Goal: Task Accomplishment & Management: Manage account settings

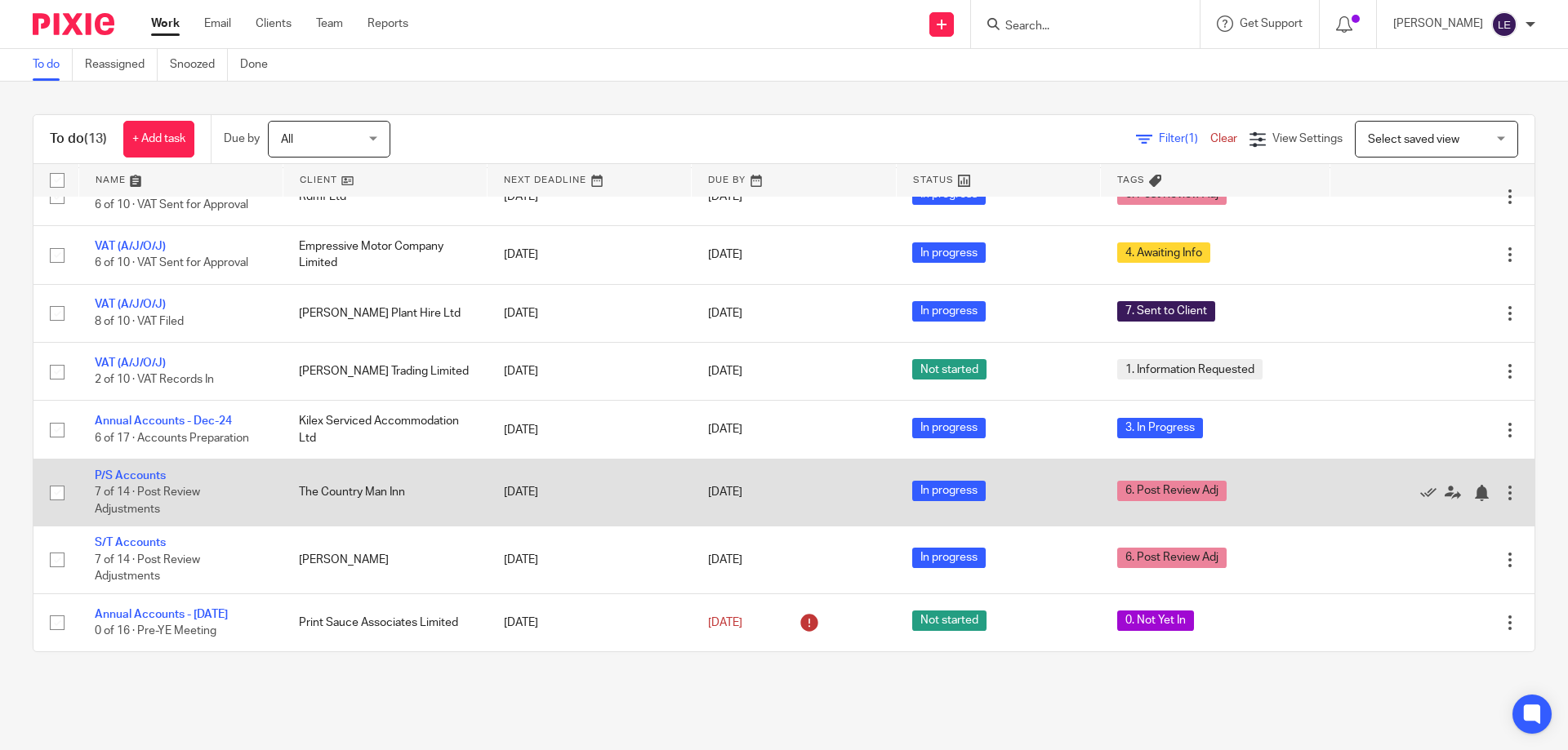
scroll to position [176, 0]
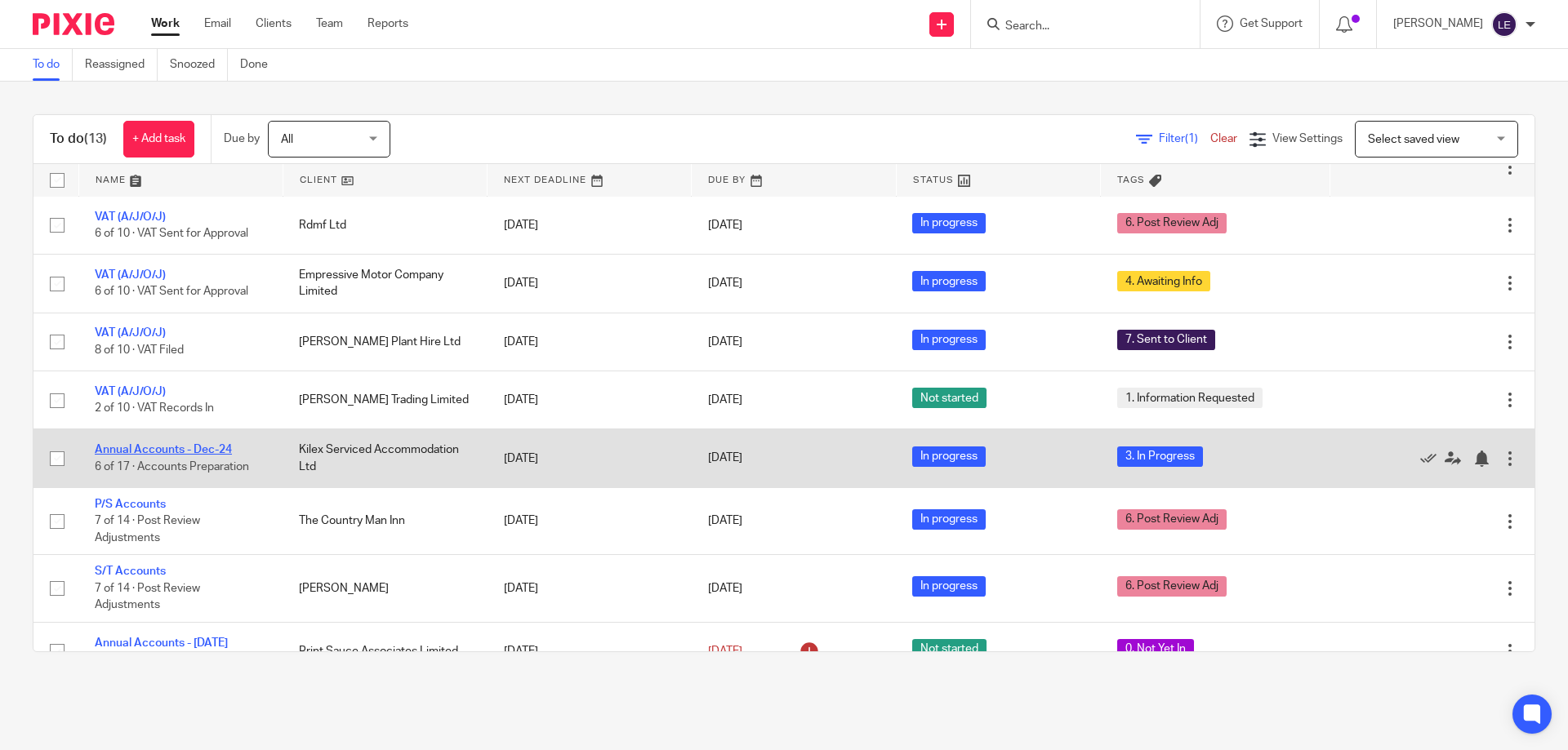
click at [162, 455] on link "Annual Accounts - Dec-24" at bounding box center [163, 450] width 137 height 12
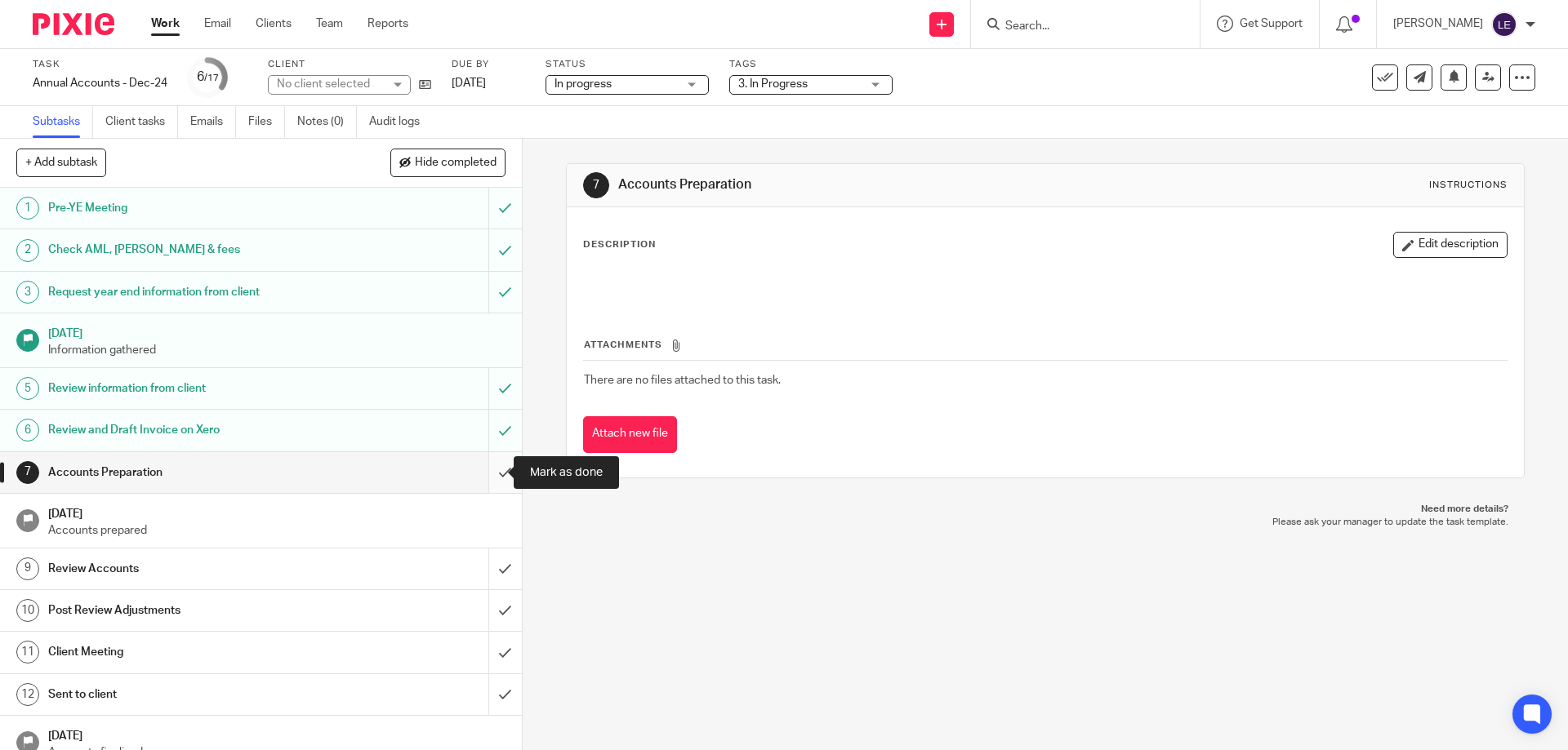
click at [490, 469] on input "submit" at bounding box center [261, 472] width 522 height 41
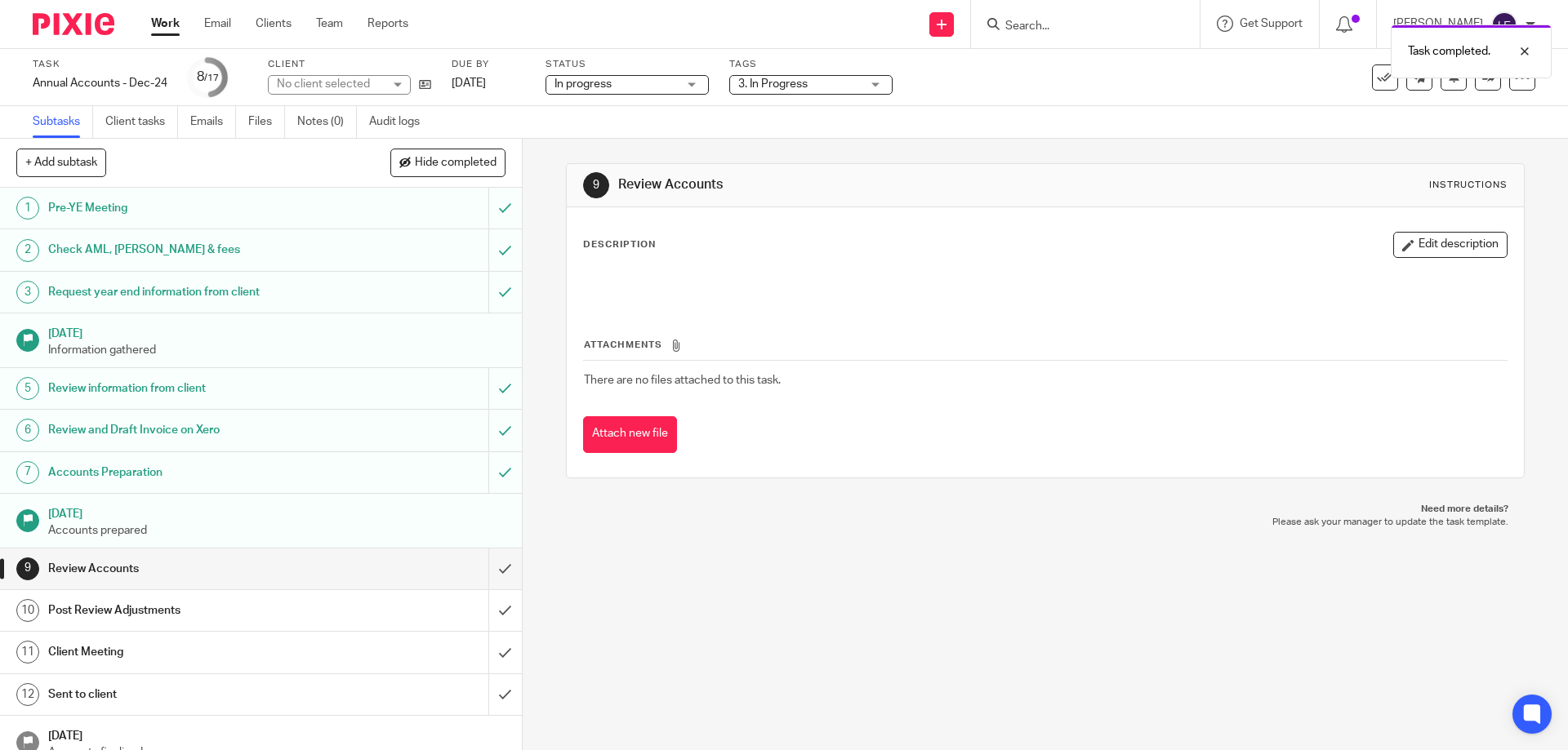
click at [792, 68] on div "Task completed." at bounding box center [1168, 46] width 768 height 62
click at [791, 82] on span "3. In Progress" at bounding box center [773, 84] width 69 height 12
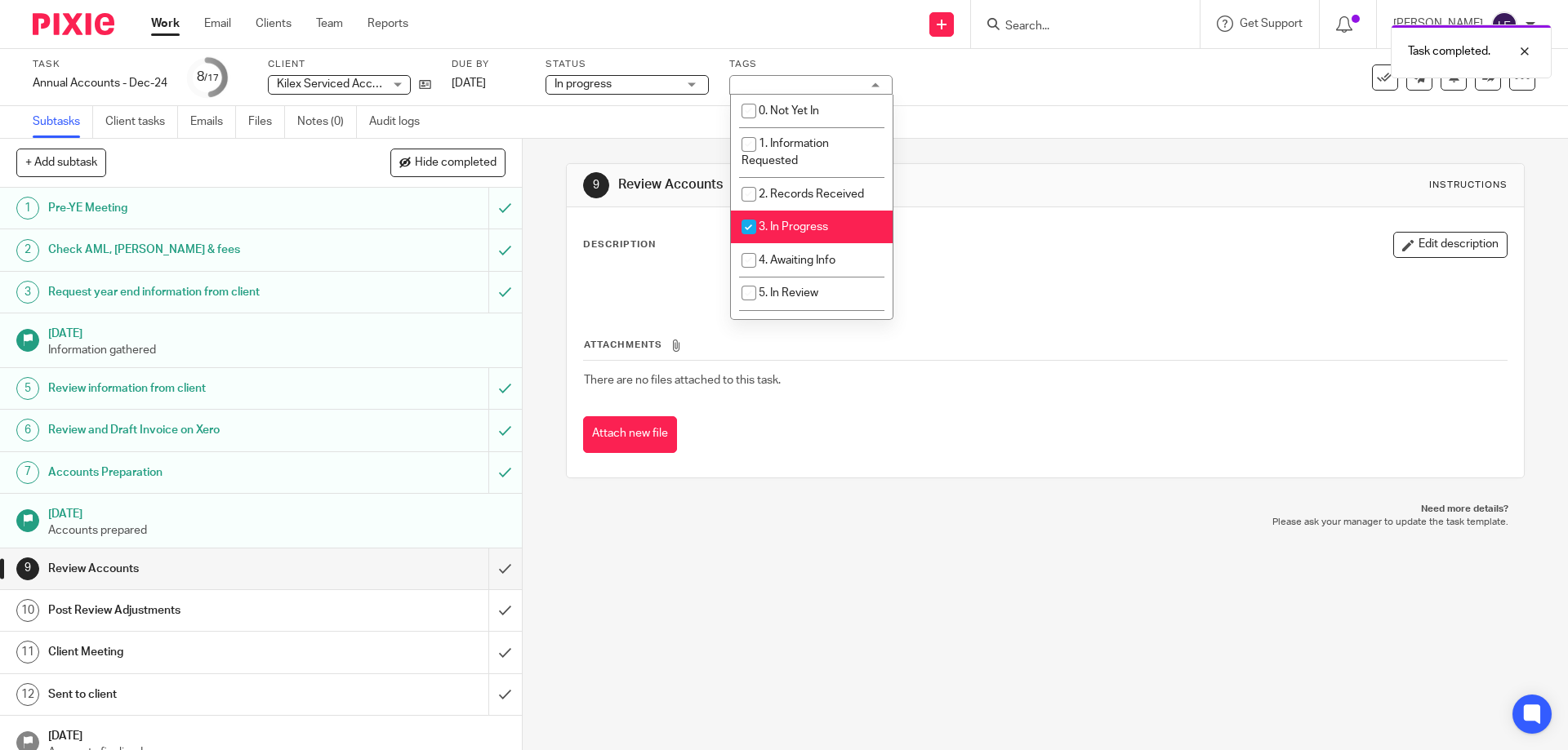
click at [767, 229] on span "3. In Progress" at bounding box center [793, 227] width 69 height 12
checkbox input "false"
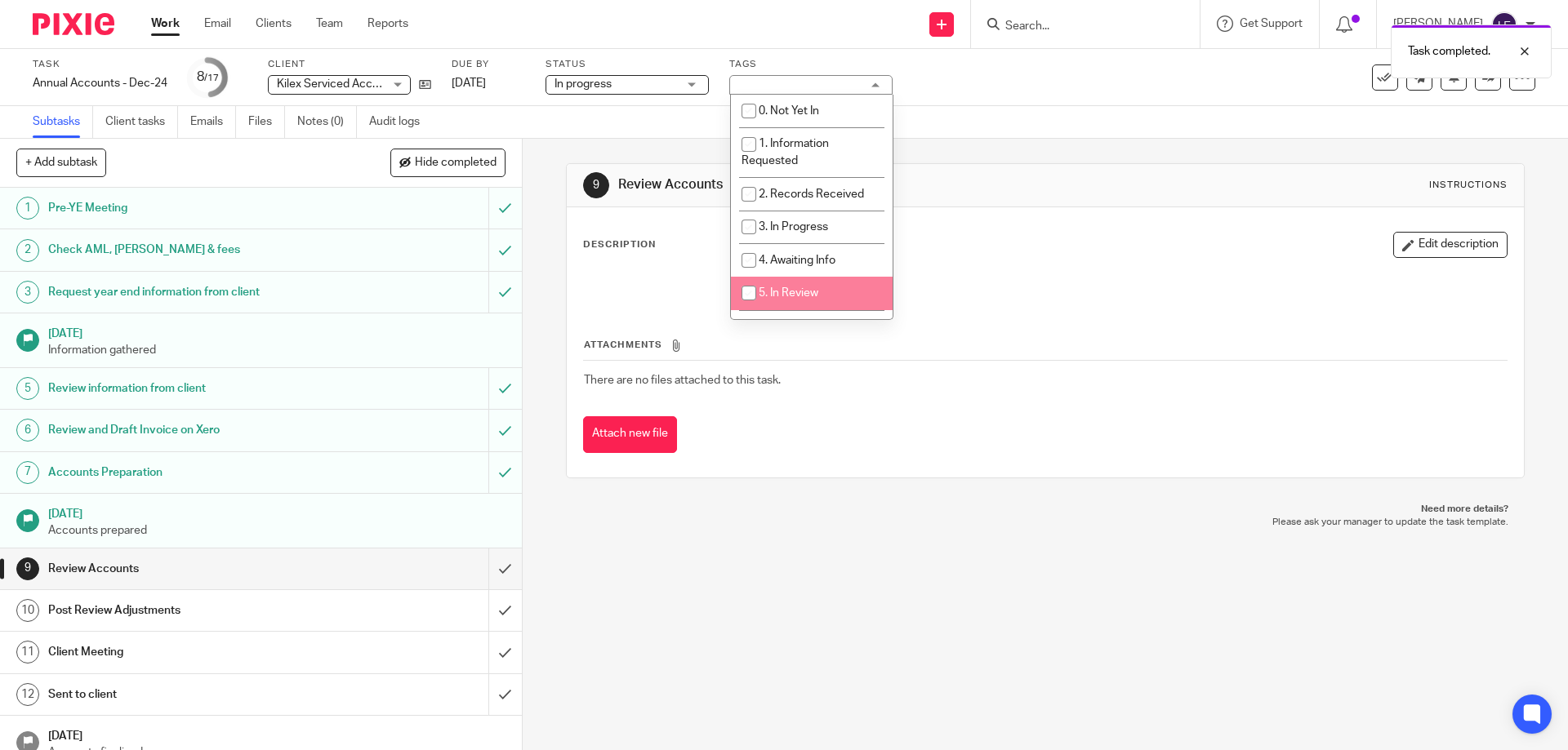
click at [780, 284] on li "5. In Review" at bounding box center [811, 294] width 161 height 34
checkbox input "true"
click at [1297, 114] on div "Subtasks Client tasks Emails Files Notes (0) Audit logs" at bounding box center [784, 122] width 1568 height 33
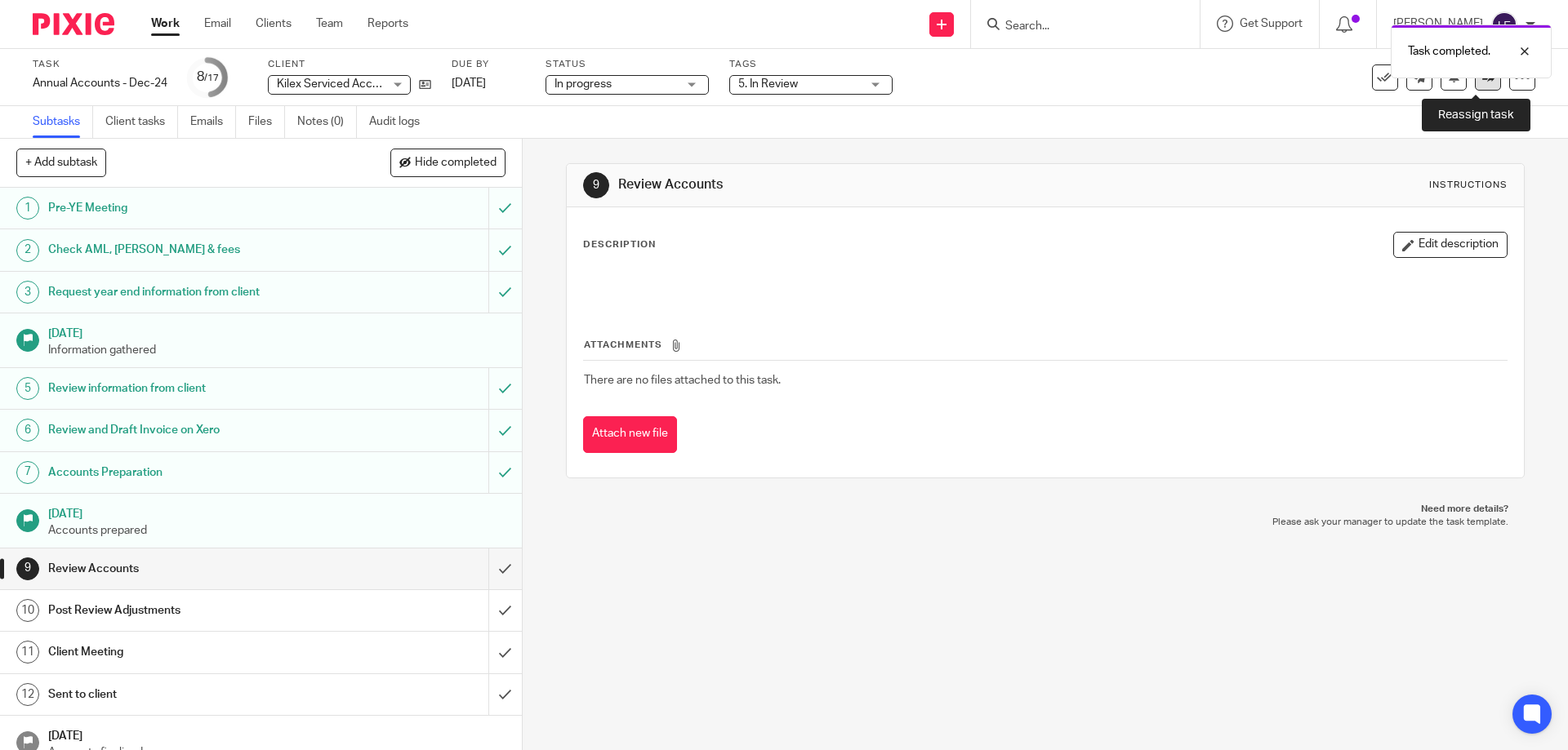
click at [1482, 81] on icon at bounding box center [1488, 77] width 12 height 12
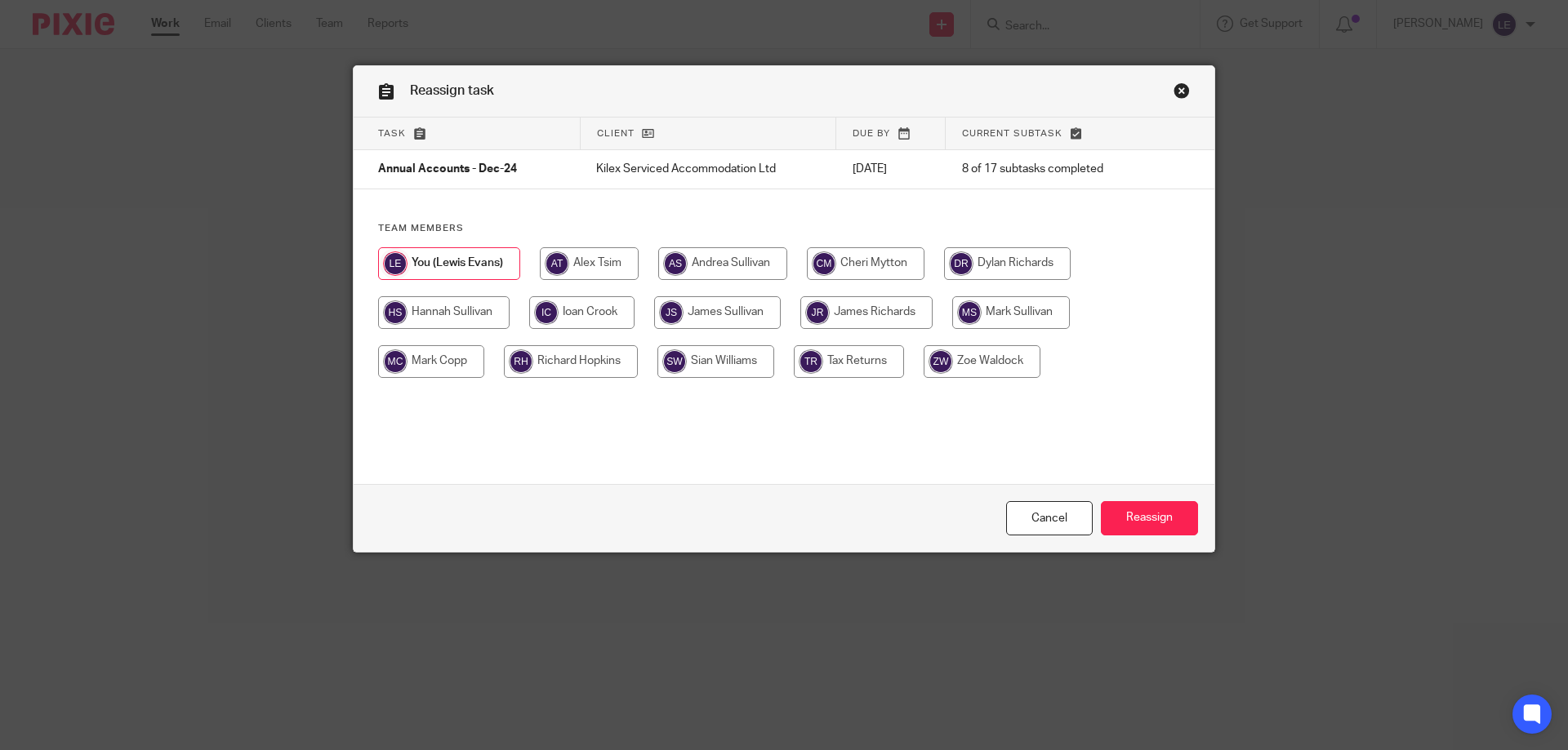
click at [1014, 264] on input "radio" at bounding box center [1007, 264] width 127 height 33
radio input "true"
click at [1127, 508] on input "Reassign" at bounding box center [1149, 519] width 97 height 35
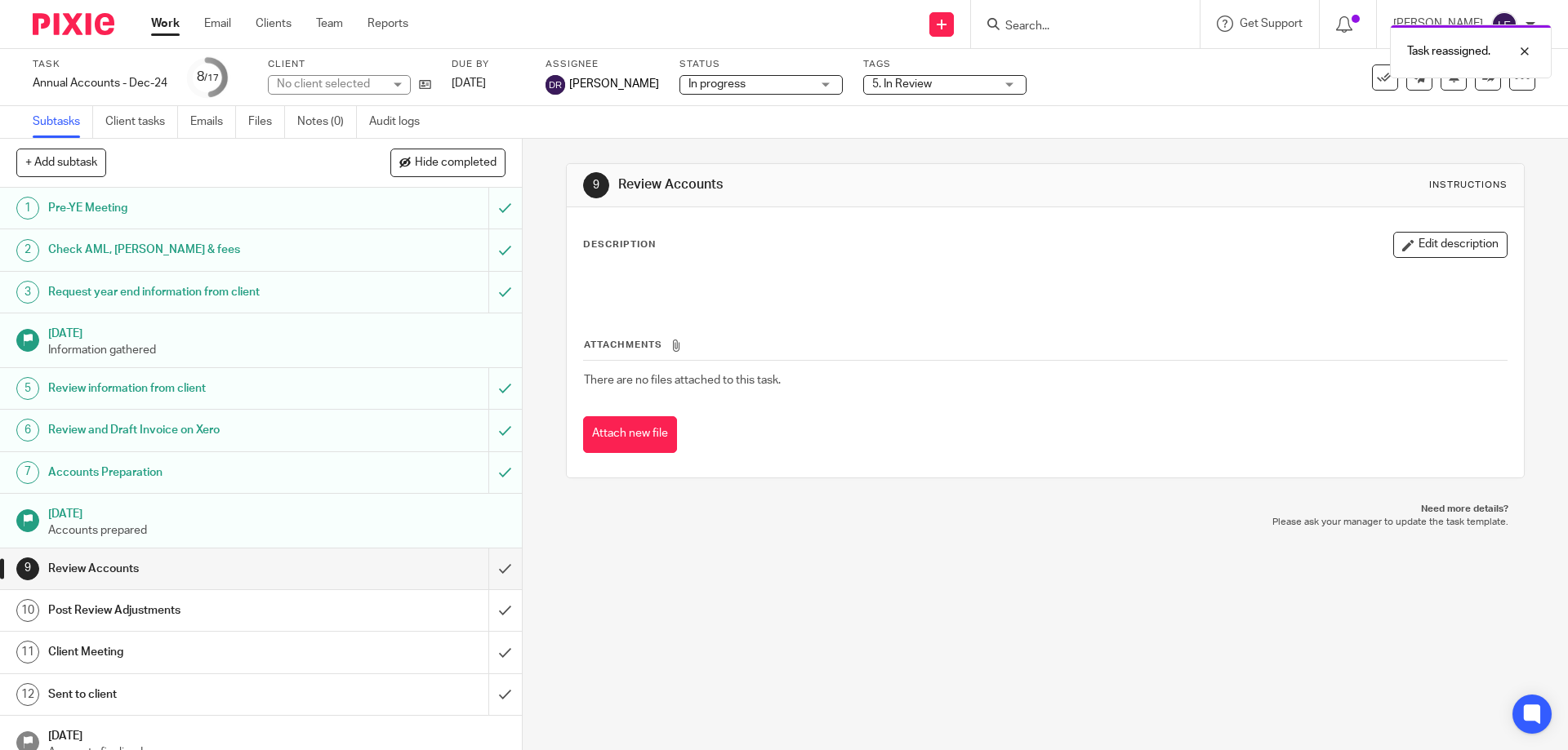
click at [173, 21] on link "Work" at bounding box center [166, 23] width 29 height 16
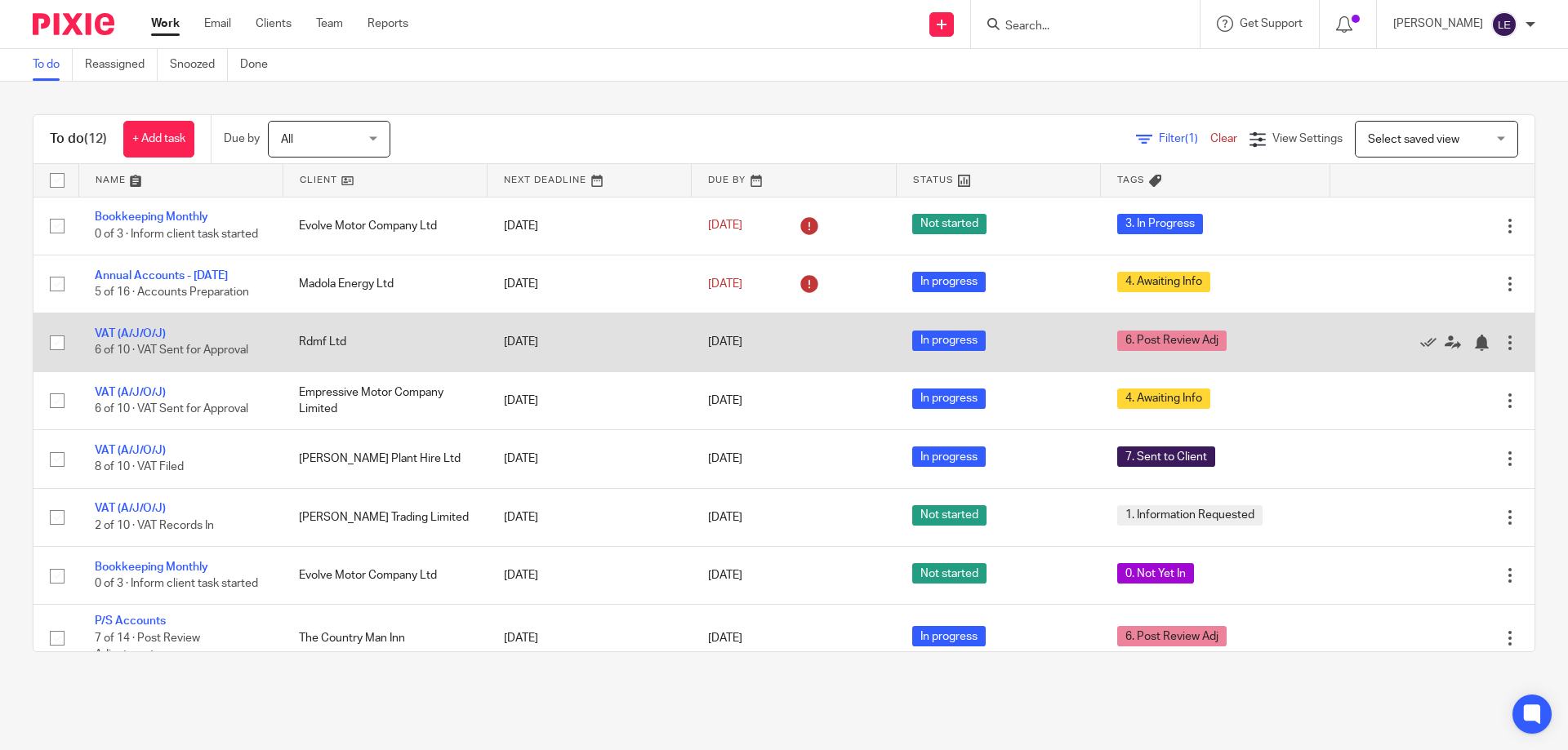
click at [165, 345] on td "VAT (A/J/O/J) 6 of 10 · VAT Sent for Approval" at bounding box center [181, 342] width 204 height 58
click at [110, 350] on td "VAT (A/J/O/J) 6 of 10 · VAT Sent for Approval" at bounding box center [181, 342] width 204 height 58
click at [124, 340] on link "VAT (A/J/O/J)" at bounding box center [130, 334] width 71 height 12
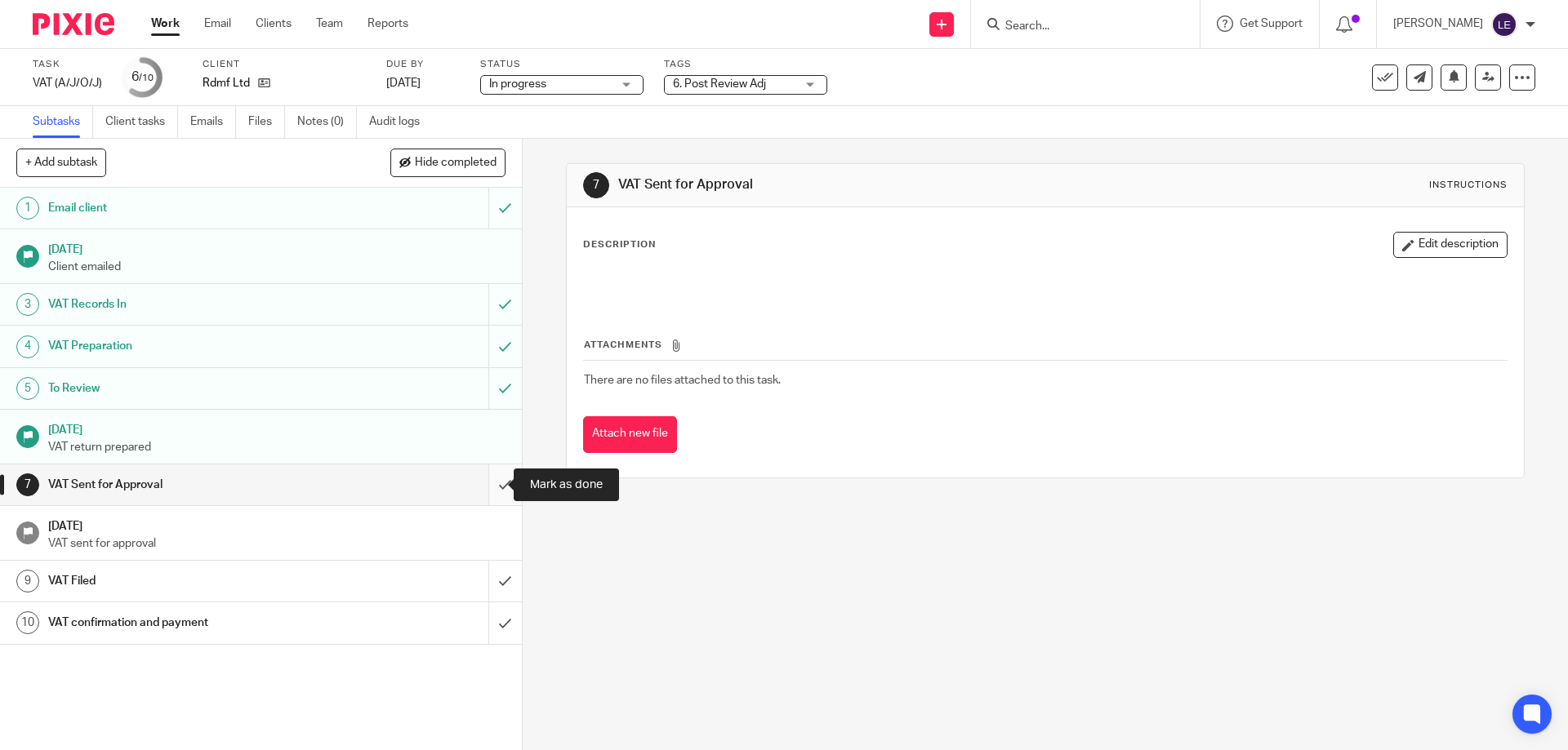
click at [483, 489] on input "submit" at bounding box center [261, 485] width 522 height 41
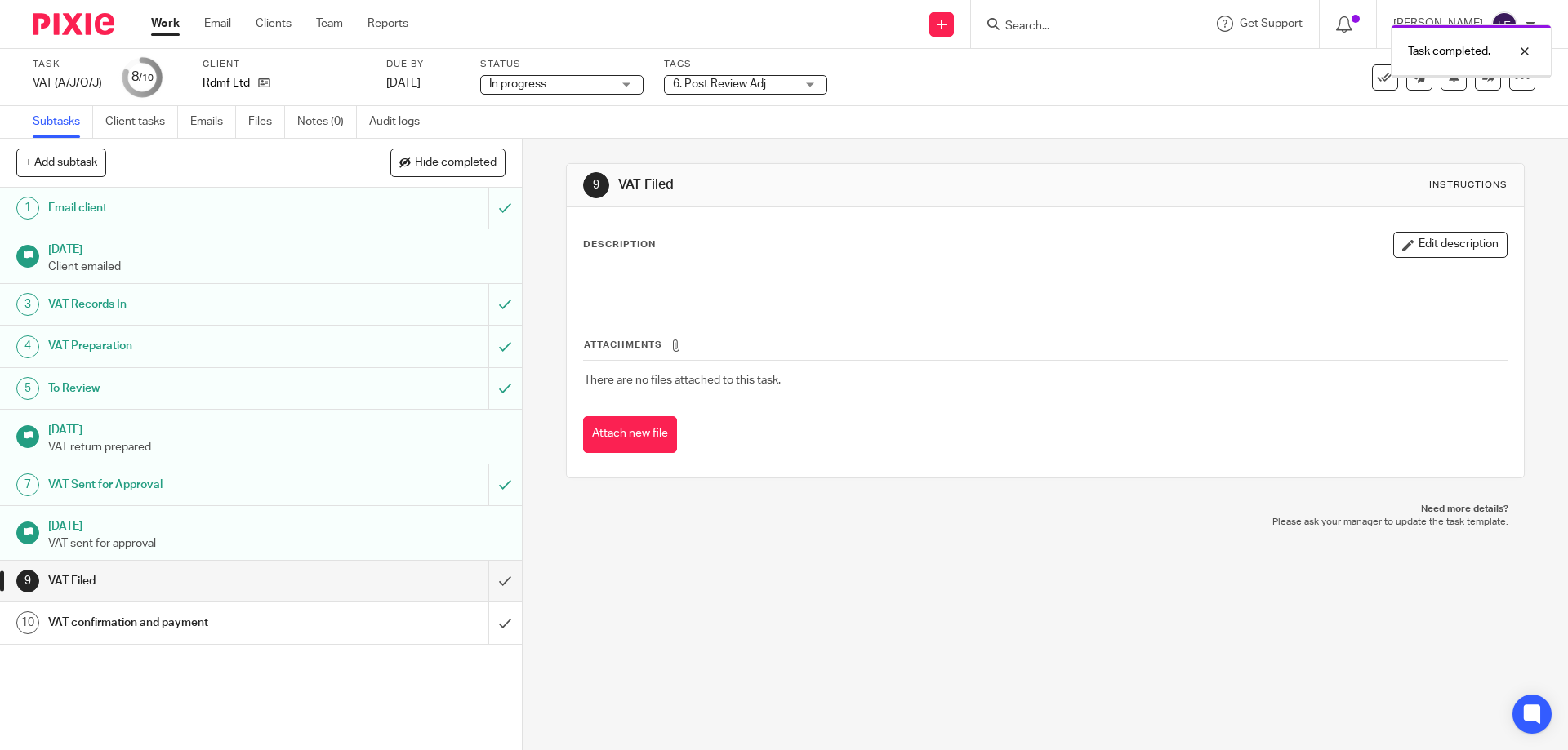
click at [718, 85] on span "6. Post Review Adj" at bounding box center [719, 84] width 93 height 12
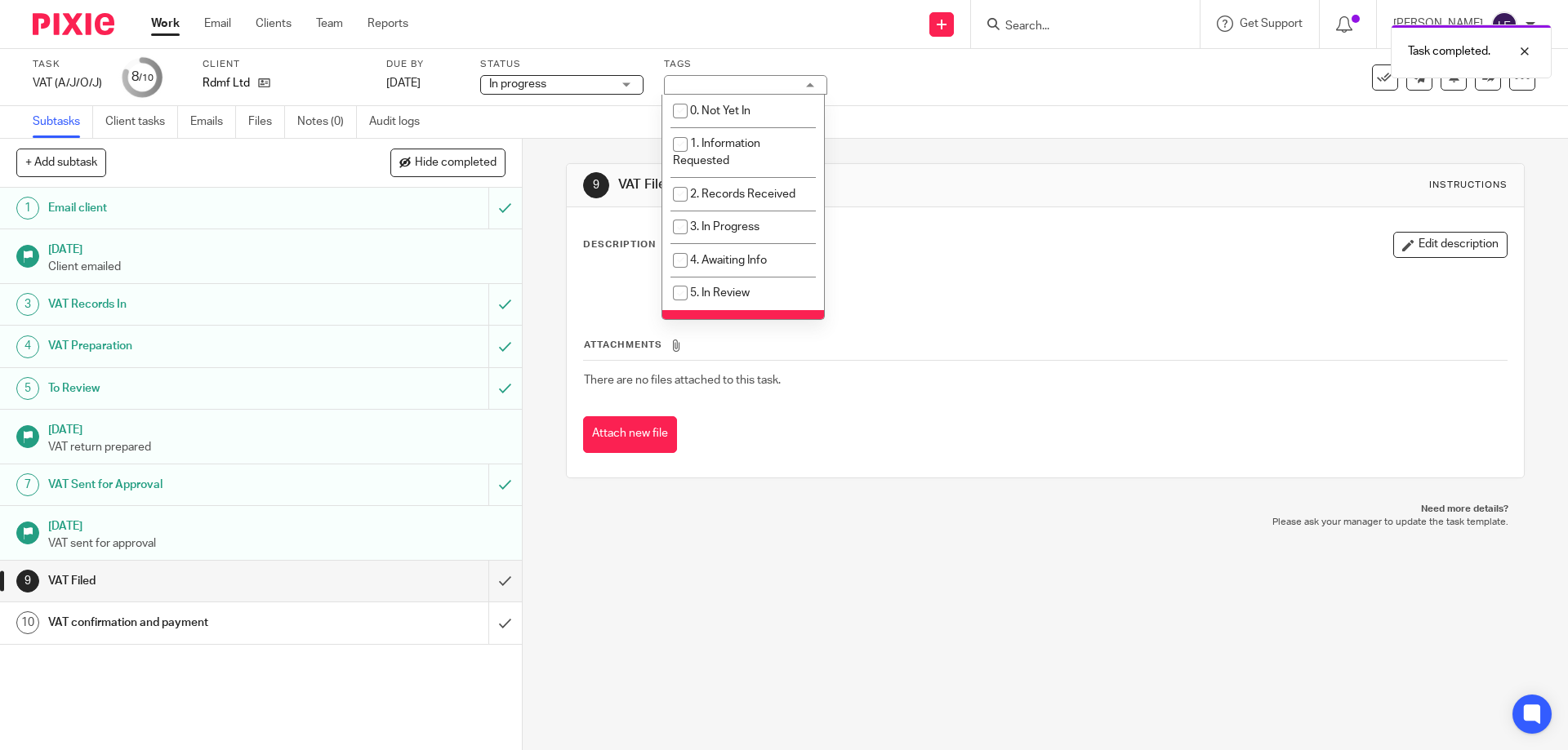
scroll to position [82, 0]
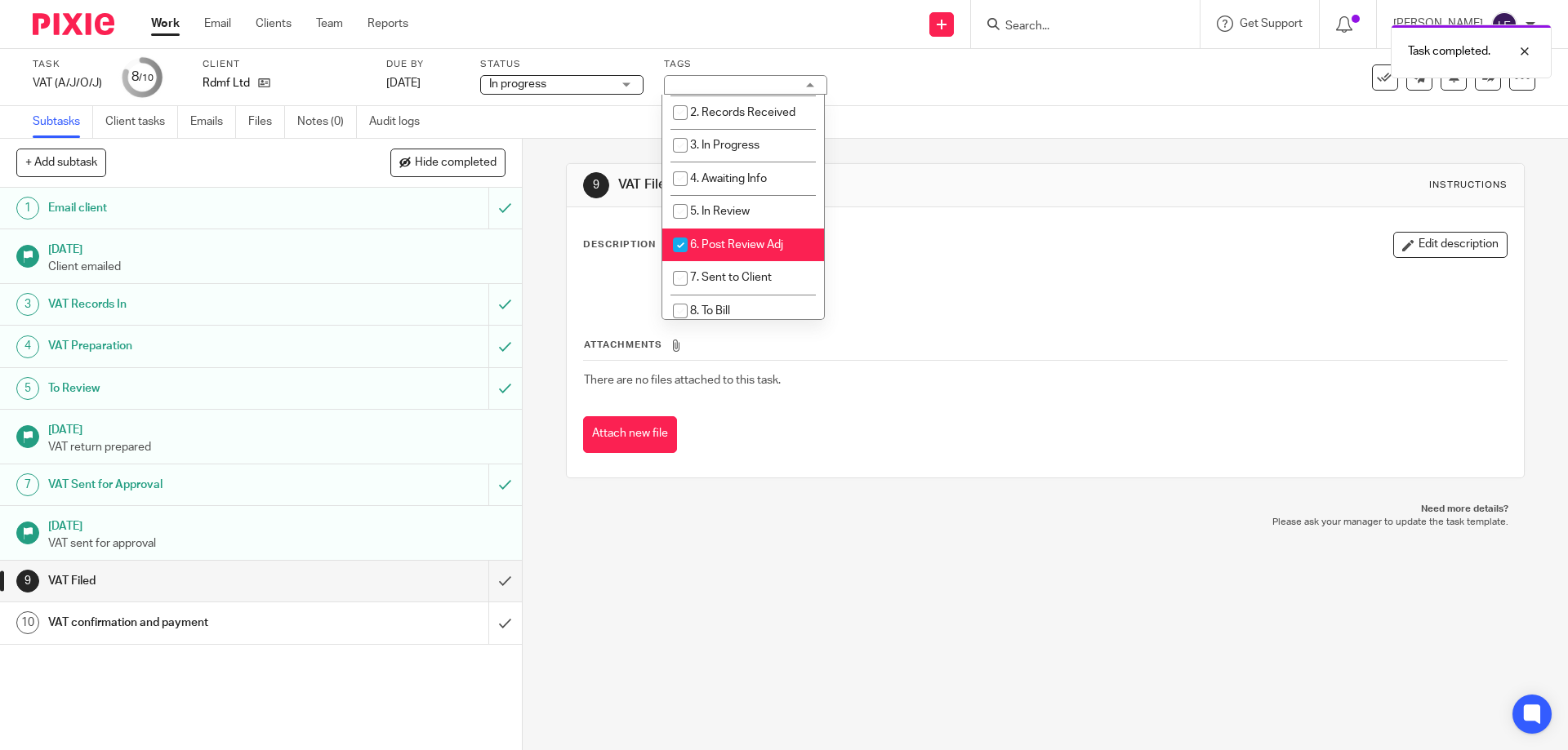
click at [727, 239] on span "6. Post Review Adj" at bounding box center [737, 245] width 93 height 12
checkbox input "false"
click at [717, 265] on li "7. Sent to Client" at bounding box center [743, 278] width 161 height 34
checkbox input "true"
click at [978, 161] on div "9 VAT Filed Instructions Description Edit description Attachments There are no …" at bounding box center [1045, 320] width 958 height 364
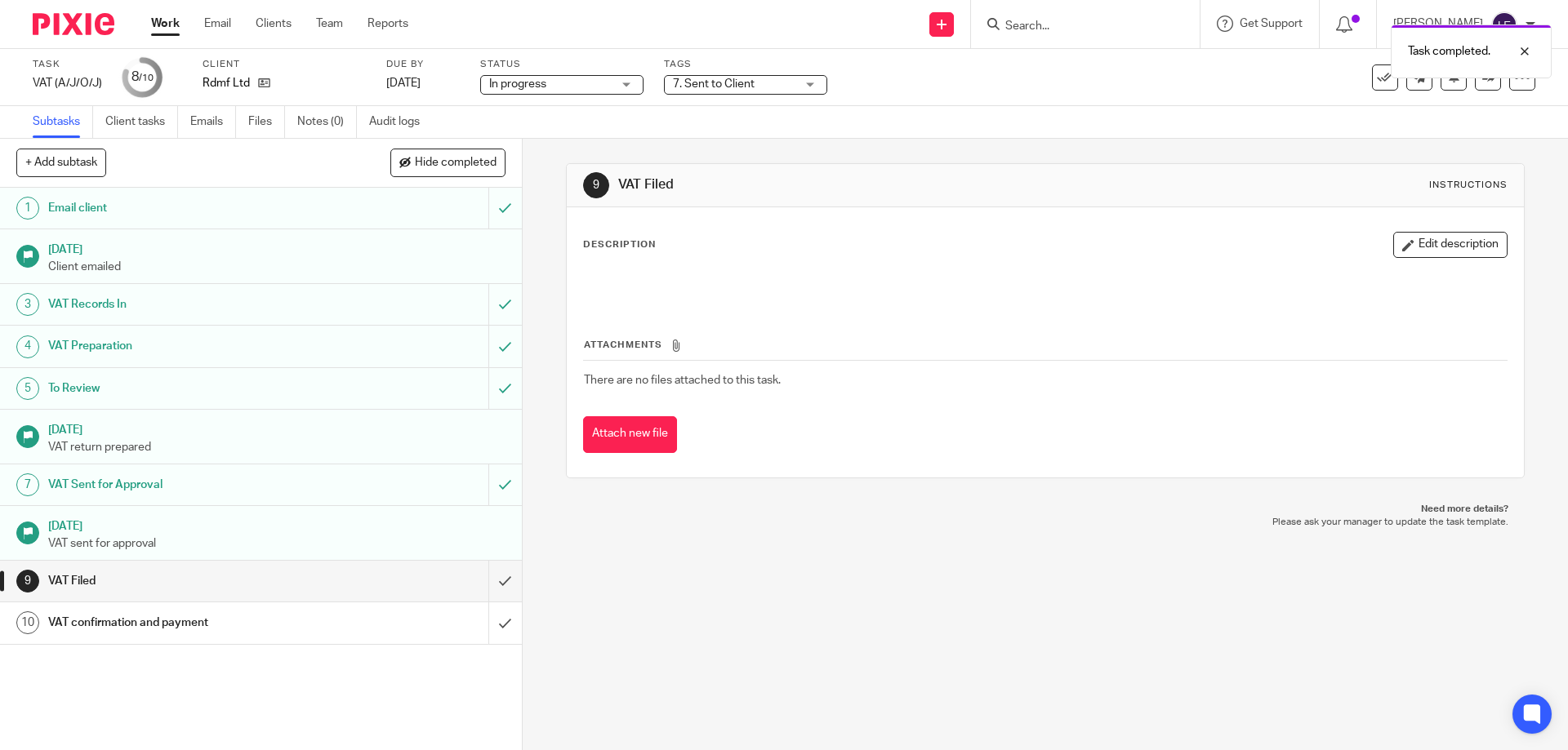
click at [177, 19] on link "Work" at bounding box center [166, 23] width 29 height 16
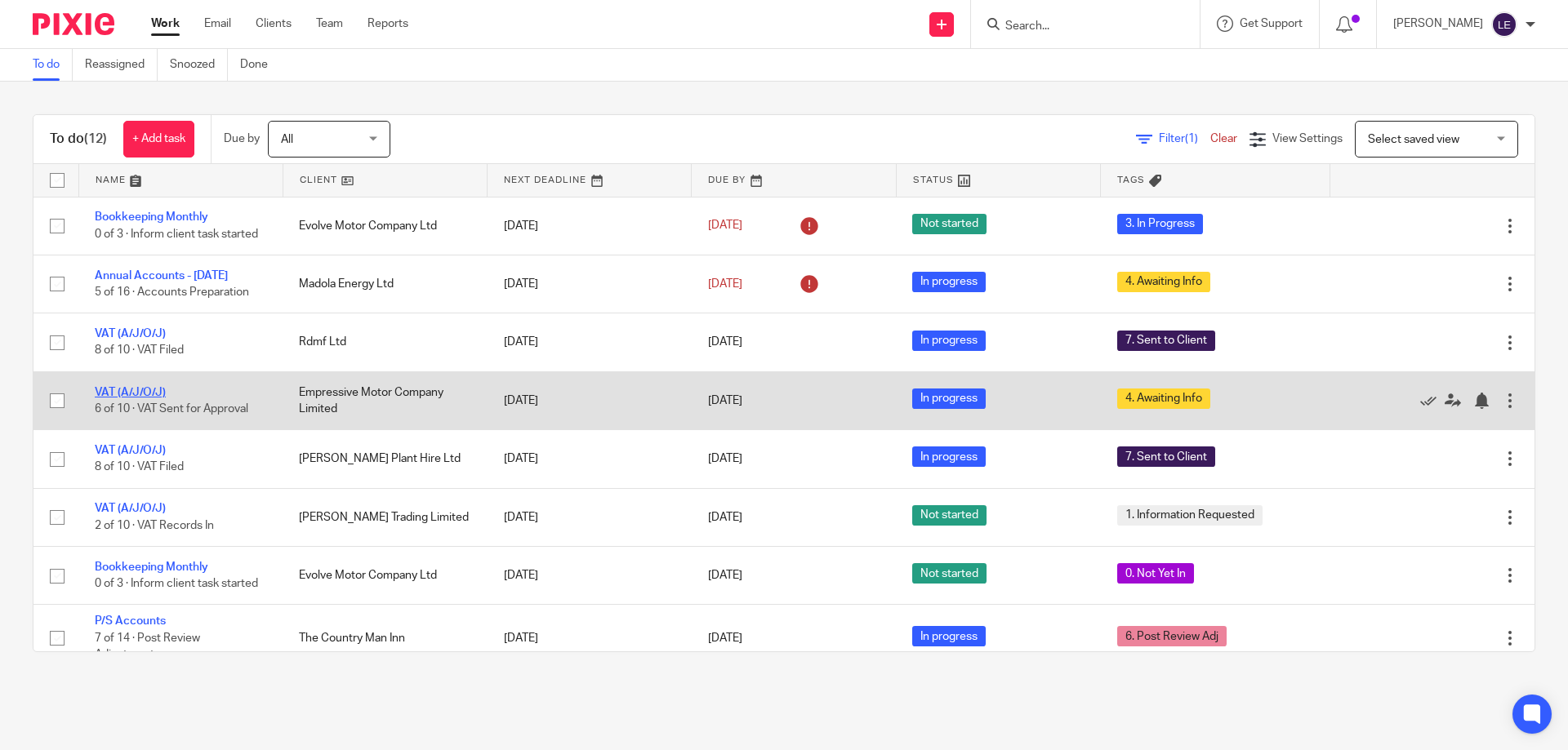
click at [138, 399] on link "VAT (A/J/O/J)" at bounding box center [130, 393] width 71 height 12
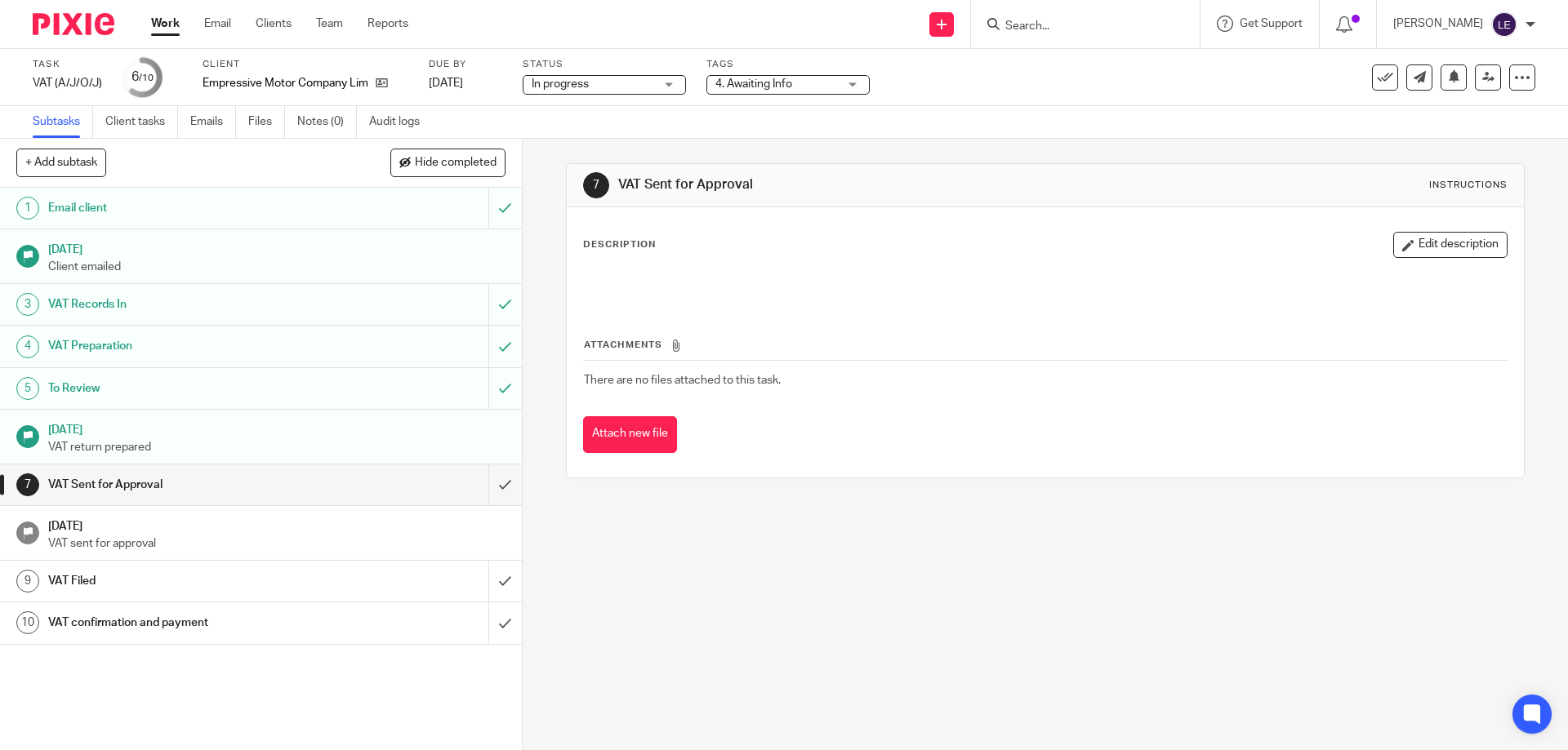
click at [770, 84] on span "4. Awaiting Info" at bounding box center [754, 84] width 77 height 12
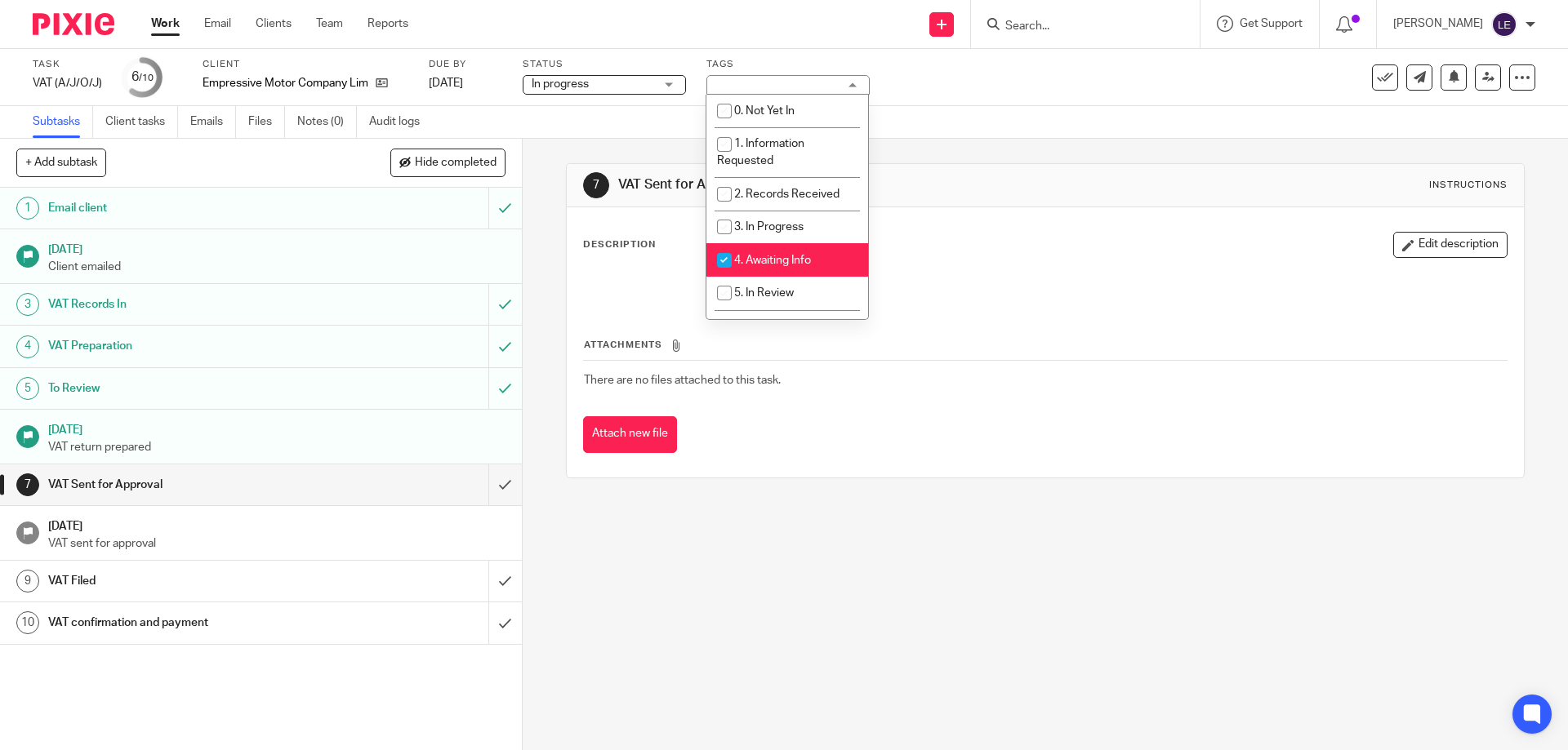
click at [751, 264] on span "4. Awaiting Info" at bounding box center [772, 261] width 77 height 12
checkbox input "false"
click at [1059, 110] on div "Subtasks Client tasks Emails Files Notes (0) Audit logs" at bounding box center [784, 122] width 1568 height 33
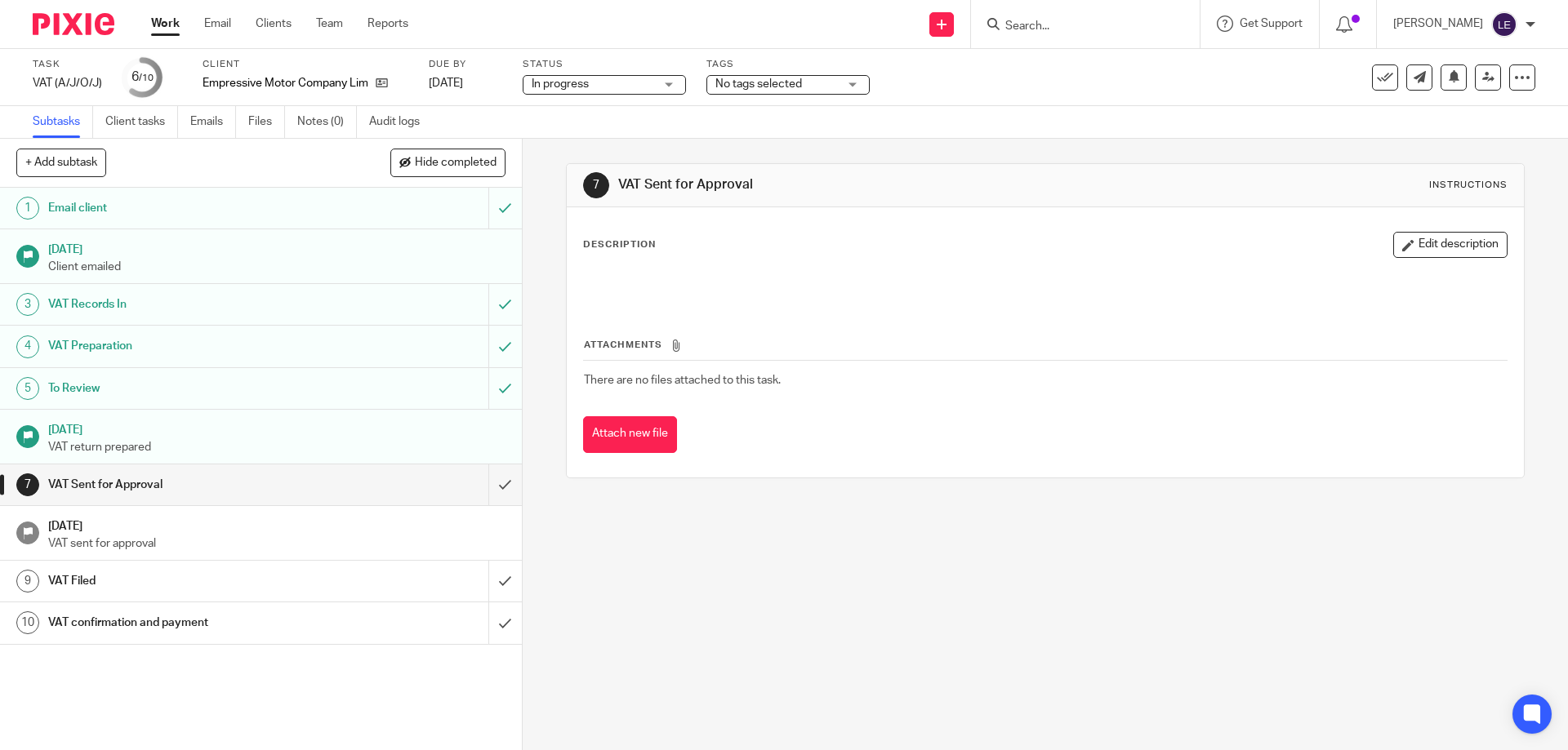
click at [177, 19] on link "Work" at bounding box center [166, 23] width 29 height 16
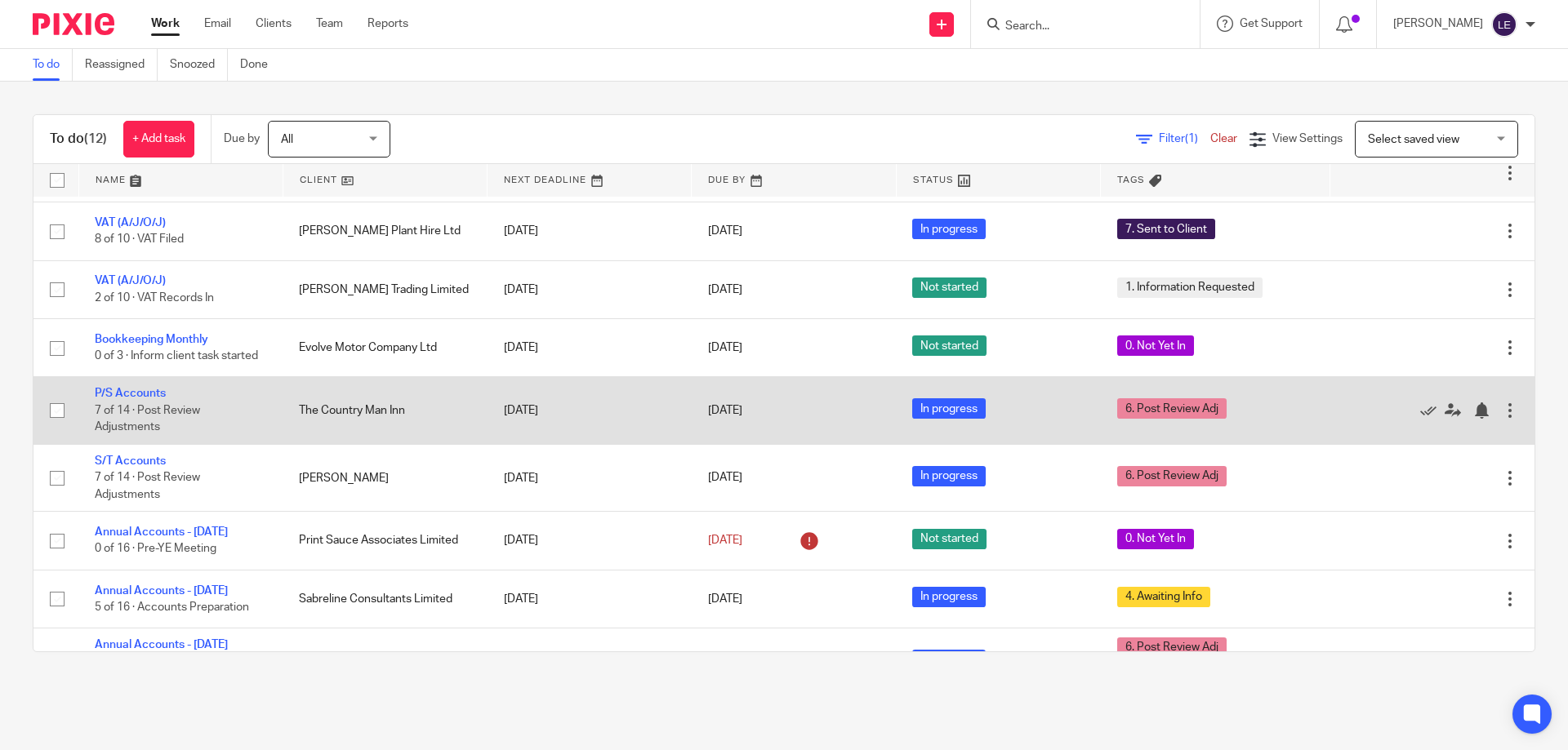
scroll to position [280, 0]
